Goal: Navigation & Orientation: Find specific page/section

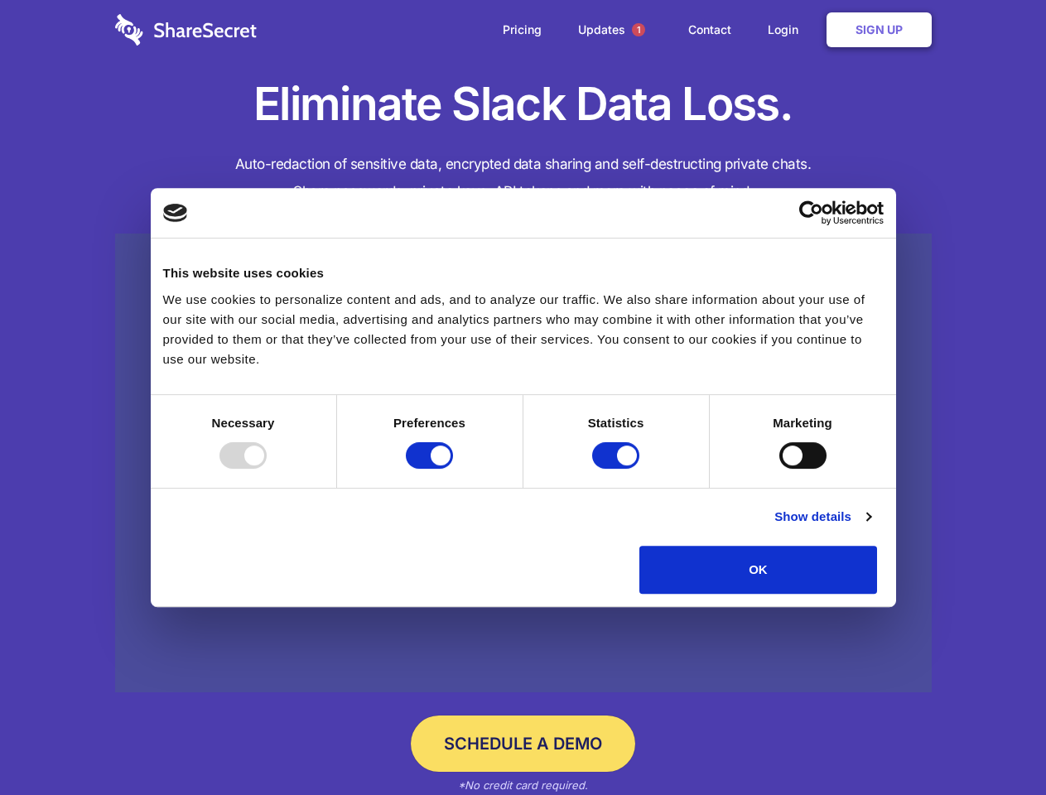
click at [267, 469] on div at bounding box center [243, 455] width 47 height 27
click at [453, 469] on input "Preferences" at bounding box center [429, 455] width 47 height 27
checkbox input "false"
click at [618, 469] on input "Statistics" at bounding box center [615, 455] width 47 height 27
checkbox input "false"
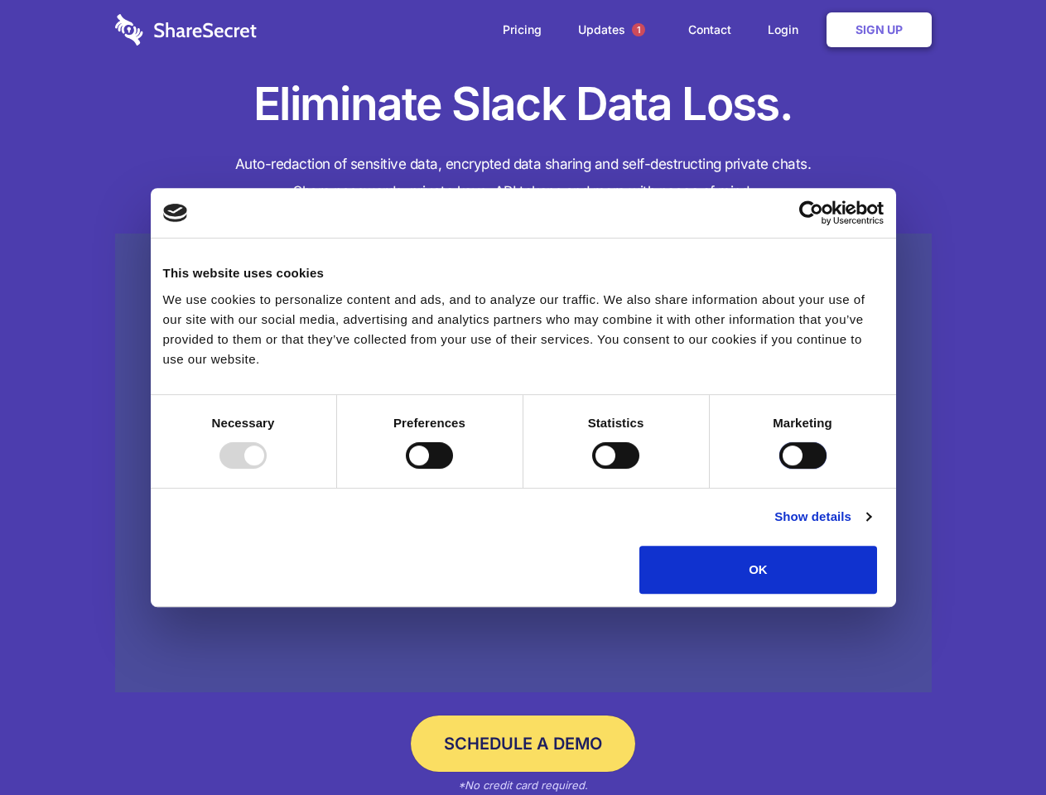
click at [779, 469] on input "Marketing" at bounding box center [802, 455] width 47 height 27
checkbox input "true"
click at [871, 527] on link "Show details" at bounding box center [823, 517] width 96 height 20
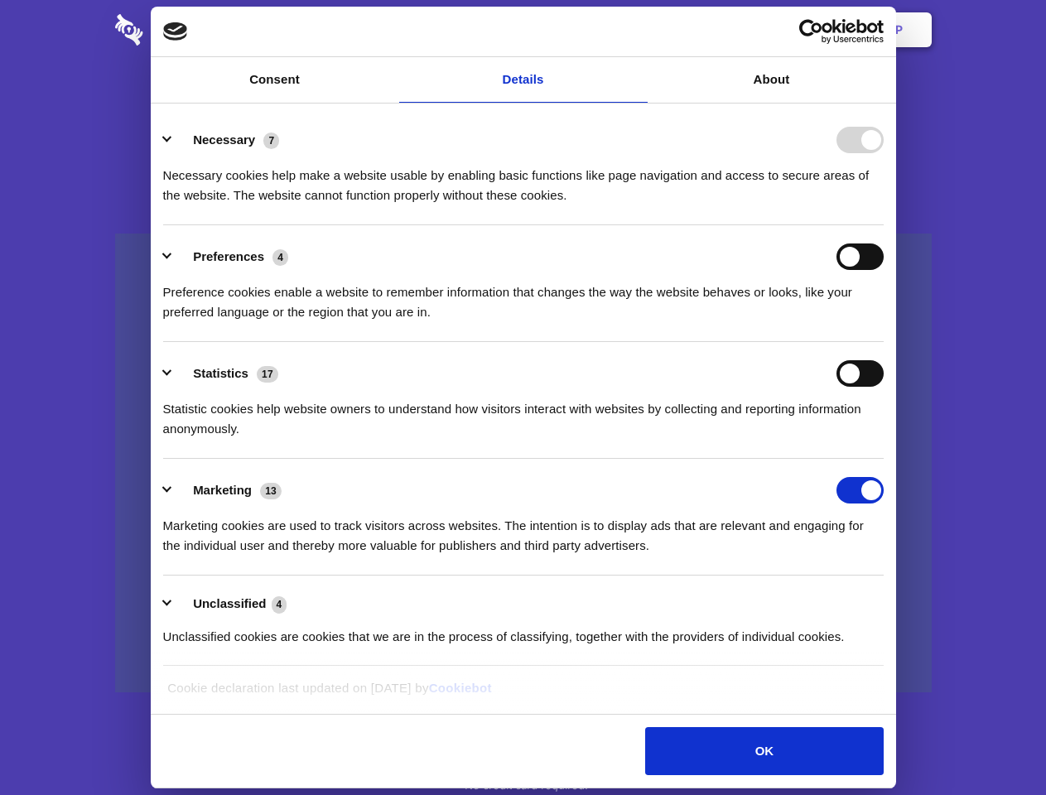
click at [891, 600] on ul "Necessary 7 Necessary cookies help make a website usable by enabling basic func…" at bounding box center [523, 388] width 736 height 558
click at [638, 30] on span "1" at bounding box center [638, 29] width 13 height 13
